Goal: Information Seeking & Learning: Learn about a topic

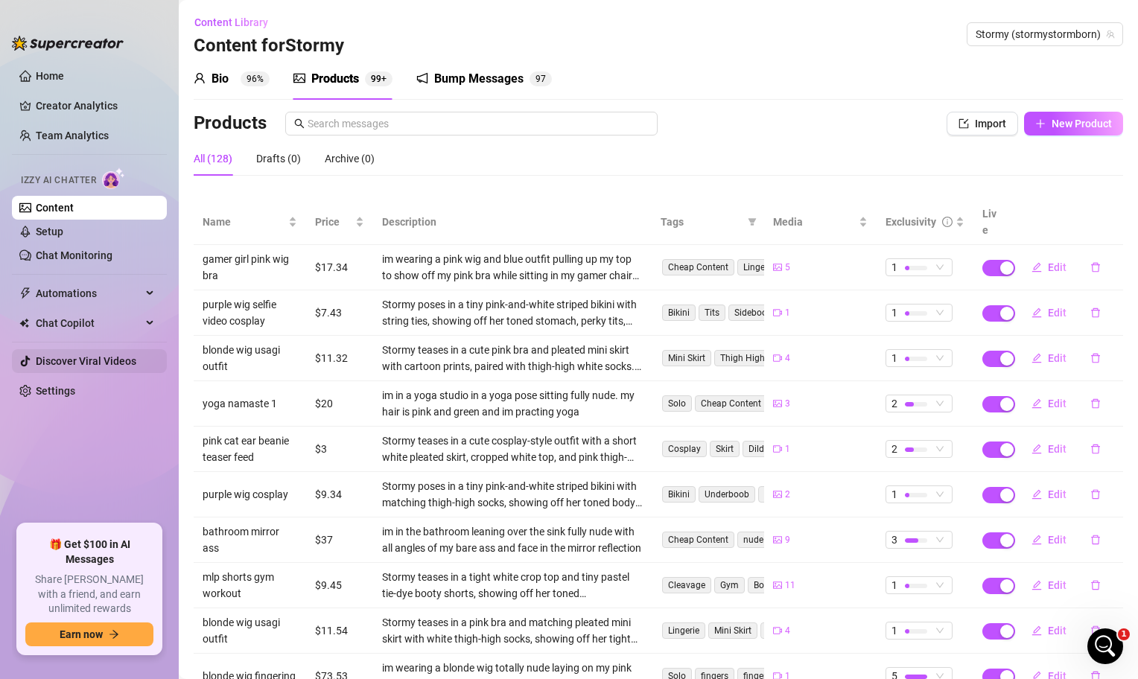
click at [113, 355] on link "Discover Viral Videos" at bounding box center [86, 361] width 101 height 12
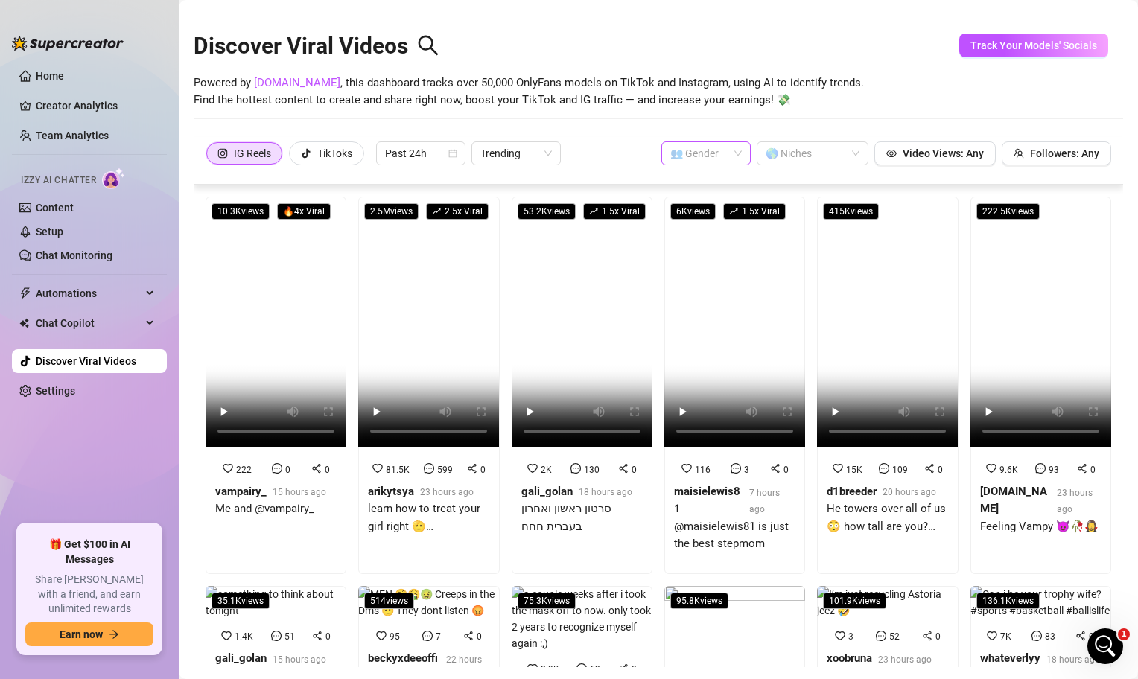
click at [747, 156] on div "👥 Gender" at bounding box center [706, 154] width 89 height 24
click at [718, 187] on div "👩 [DEMOGRAPHIC_DATA]" at bounding box center [708, 183] width 66 height 16
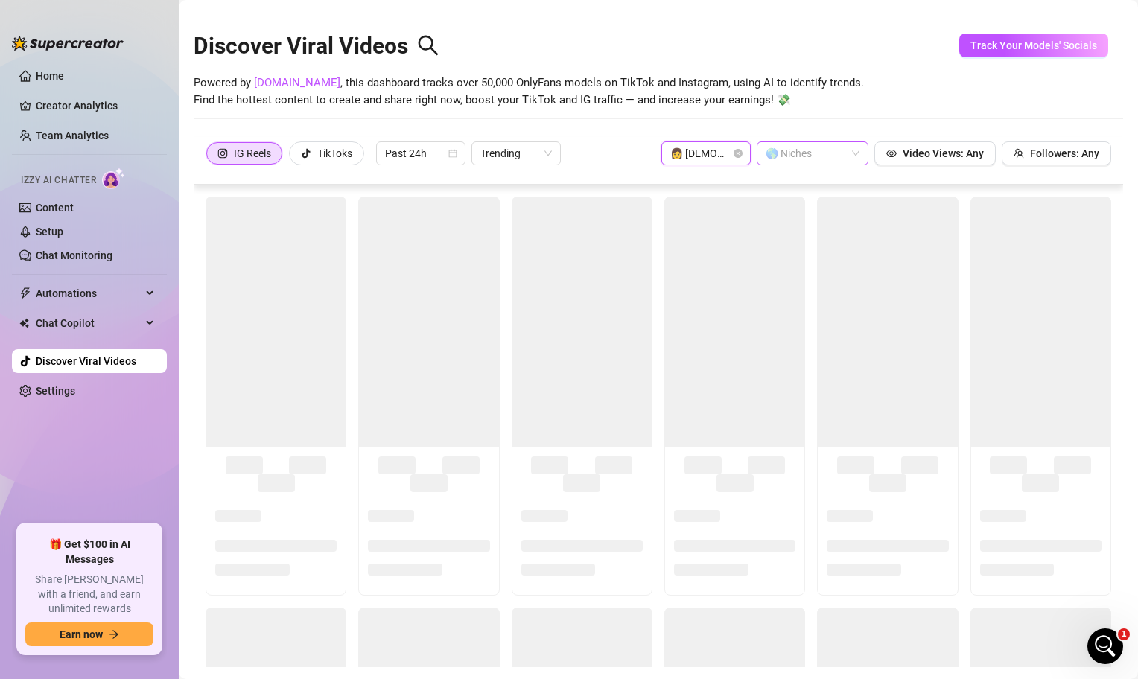
click at [829, 160] on div at bounding box center [805, 153] width 90 height 21
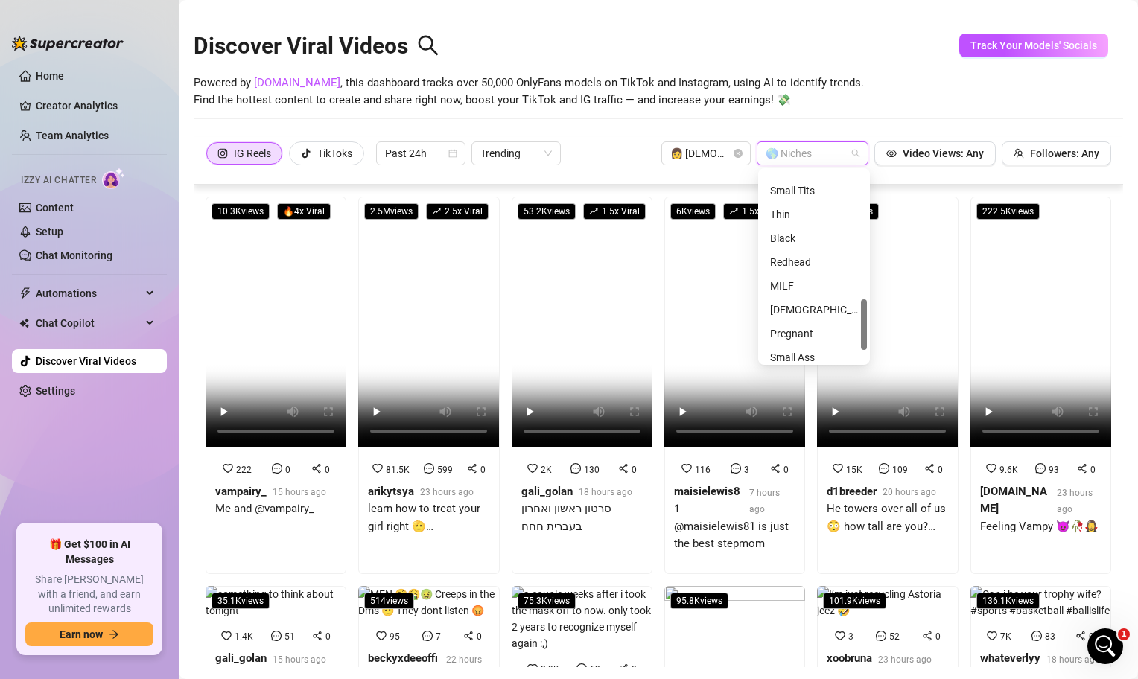
scroll to position [525, 0]
click at [808, 278] on div "[DEMOGRAPHIC_DATA]" at bounding box center [814, 278] width 88 height 16
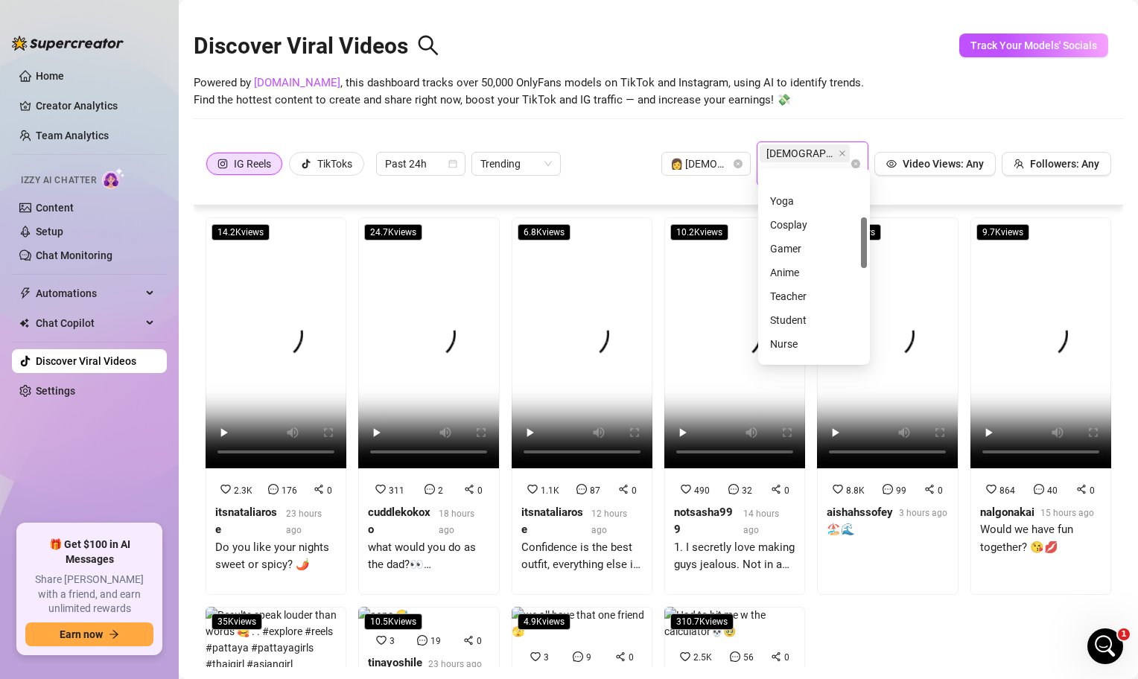
scroll to position [0, 0]
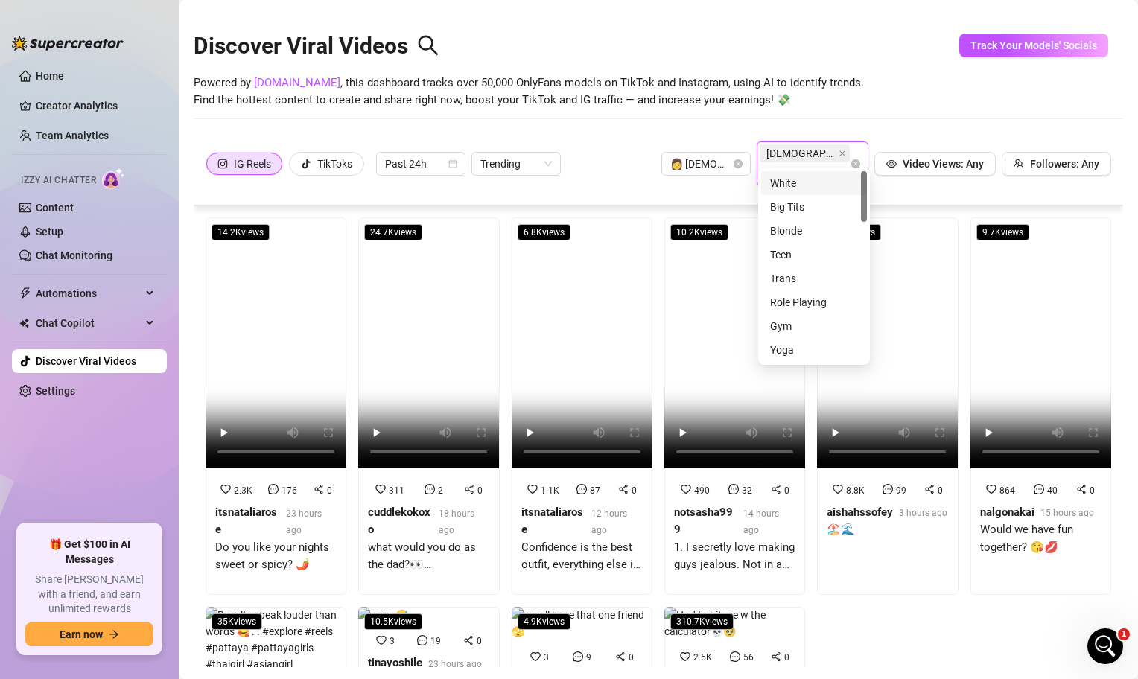
click at [910, 114] on div "Discover Viral Videos Powered by [DOMAIN_NAME] , this dashboard tracks over 50,…" at bounding box center [659, 73] width 930 height 127
click at [448, 153] on span "Past 24h" at bounding box center [421, 164] width 72 height 22
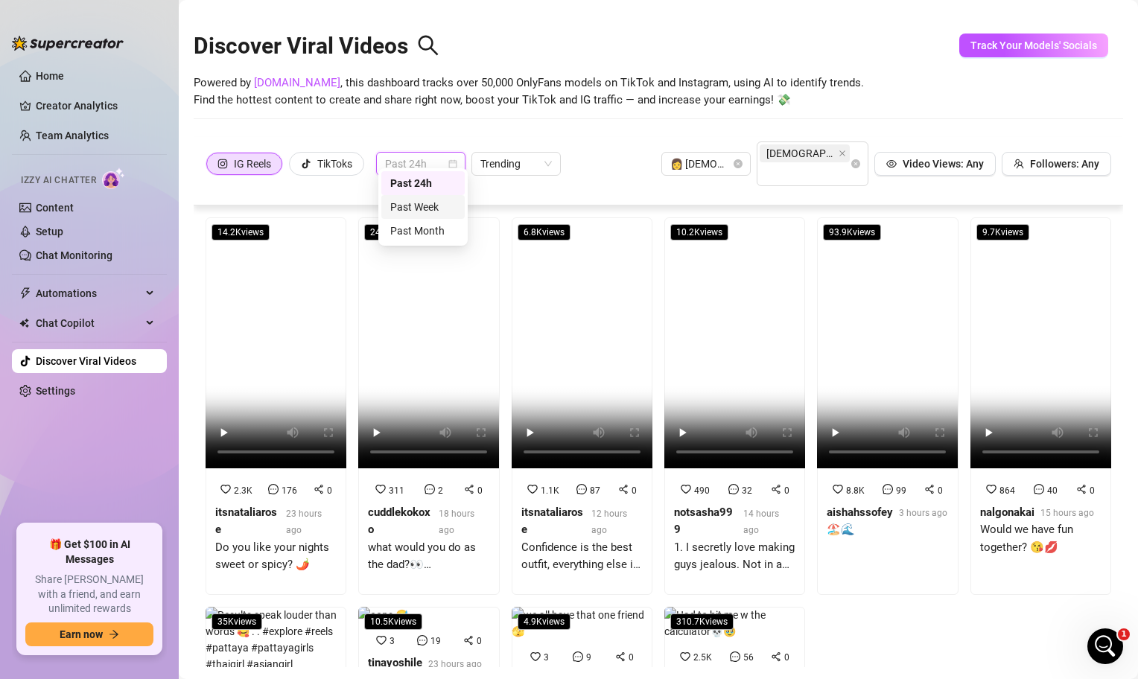
click at [429, 209] on div "Past Week" at bounding box center [423, 207] width 66 height 16
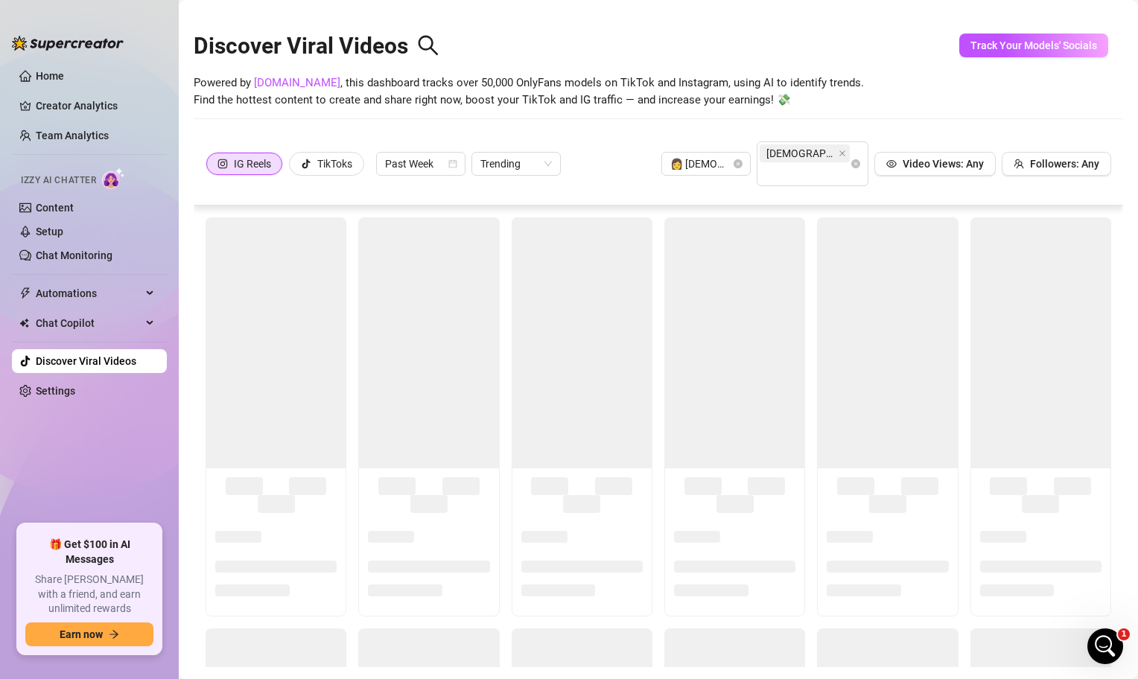
click at [601, 144] on div "IG Reels TikToks Past Week Trending 👩 [DEMOGRAPHIC_DATA] [DEMOGRAPHIC_DATA] Vid…" at bounding box center [659, 164] width 906 height 45
click at [326, 156] on div "TikToks" at bounding box center [334, 164] width 35 height 22
click at [294, 168] on input "TikToks" at bounding box center [294, 168] width 0 height 0
